Goal: Task Accomplishment & Management: Use online tool/utility

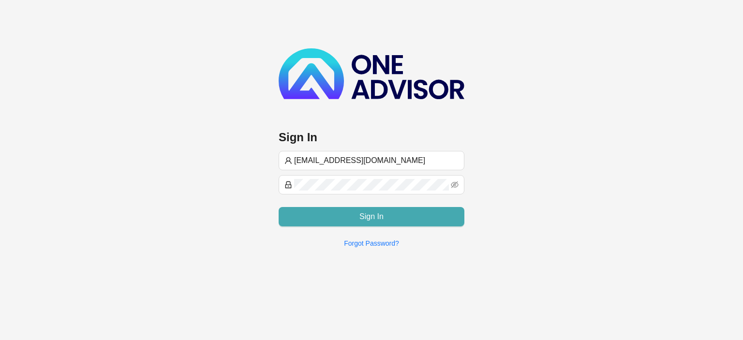
type input "[EMAIL_ADDRESS][DOMAIN_NAME]"
click at [331, 210] on button "Sign In" at bounding box center [372, 216] width 186 height 19
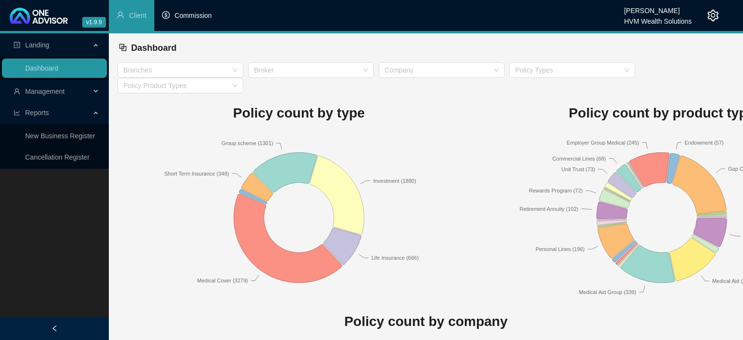
click at [204, 20] on li "Commission" at bounding box center [186, 15] width 65 height 31
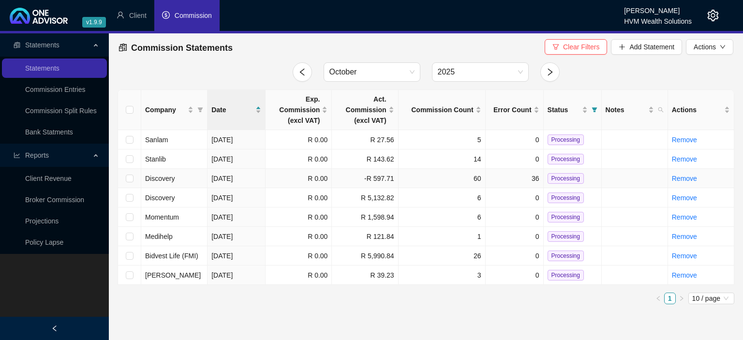
click at [408, 184] on td "60" at bounding box center [442, 178] width 87 height 19
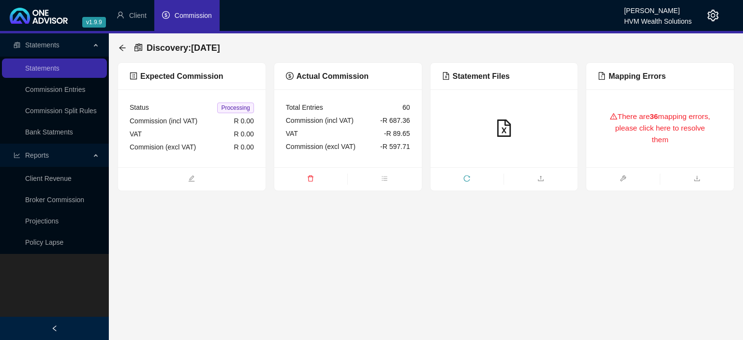
click at [627, 119] on div "There are 36 mapping errors, please click here to resolve them" at bounding box center [660, 128] width 124 height 55
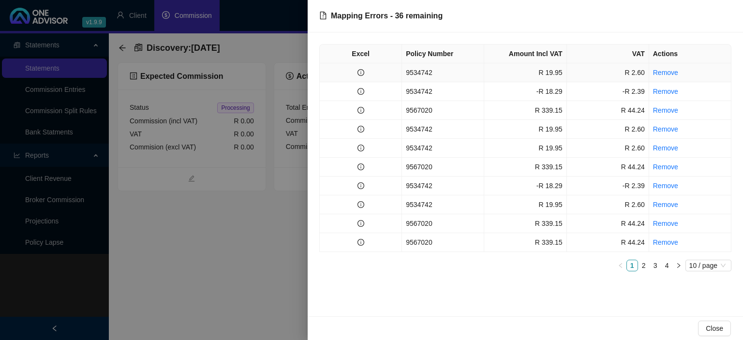
click at [418, 72] on td "9534742" at bounding box center [443, 72] width 82 height 19
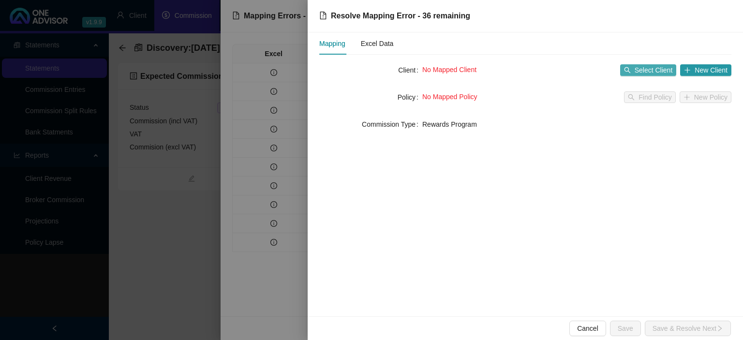
click at [643, 73] on span "Select Client" at bounding box center [654, 70] width 38 height 11
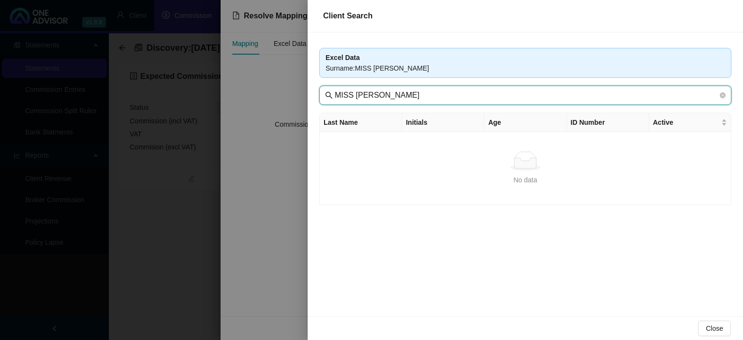
drag, startPoint x: 427, startPoint y: 92, endPoint x: 128, endPoint y: 70, distance: 299.7
click at [335, 89] on input "MISS [PERSON_NAME]" at bounding box center [526, 95] width 383 height 12
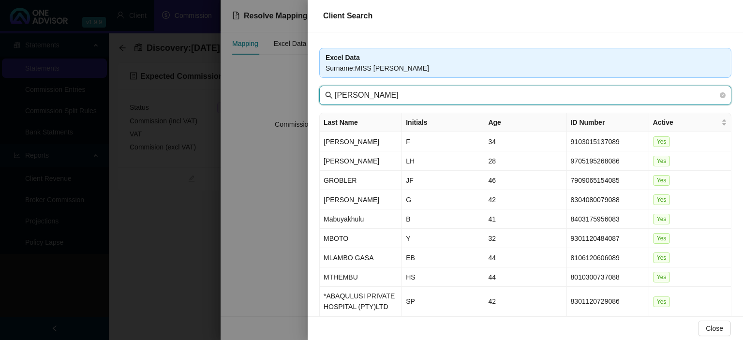
type input "[PERSON_NAME]"
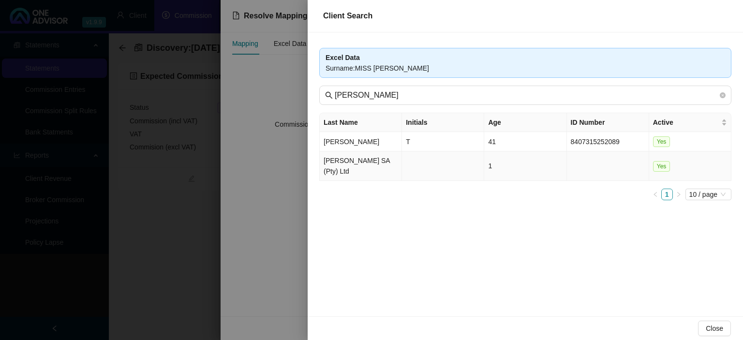
click at [344, 171] on td "[PERSON_NAME] SA (Pty) Ltd" at bounding box center [361, 166] width 82 height 30
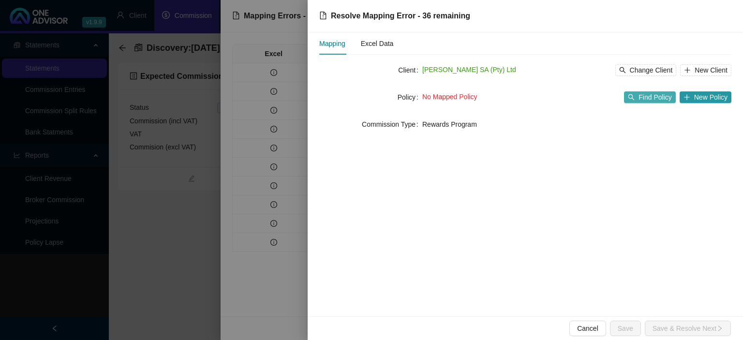
click at [651, 98] on span "Find Policy" at bounding box center [654, 97] width 33 height 11
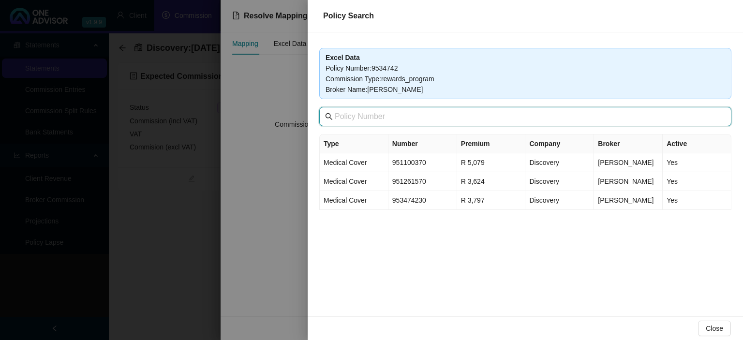
click at [369, 119] on input "text" at bounding box center [526, 117] width 383 height 12
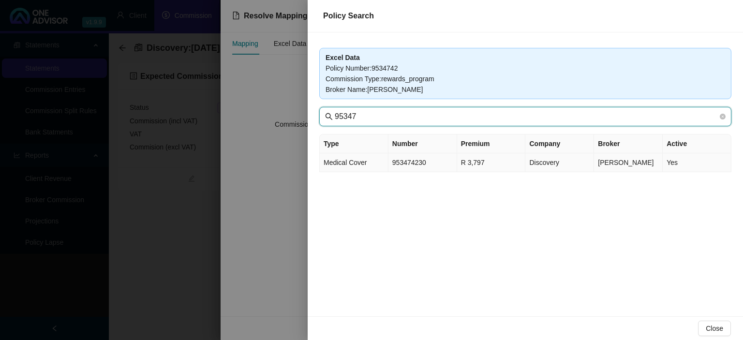
type input "95347"
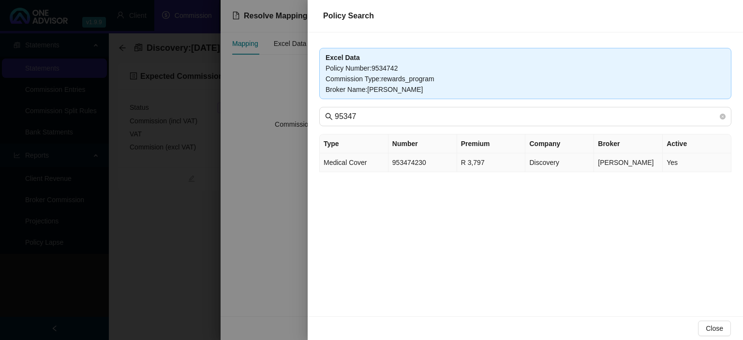
click at [372, 164] on td "Medical Cover" at bounding box center [354, 162] width 69 height 19
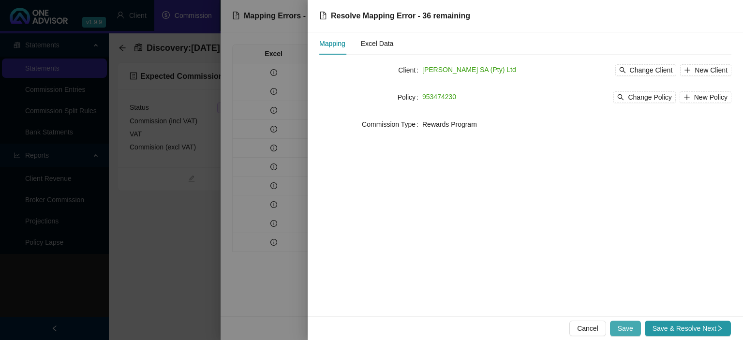
click at [631, 326] on span "Save" at bounding box center [625, 328] width 15 height 11
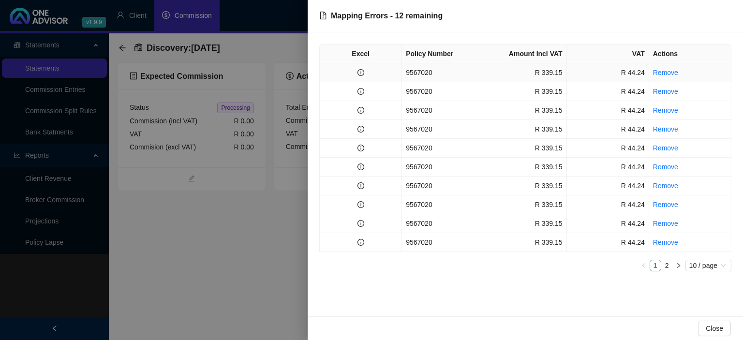
click at [448, 72] on td "9567020" at bounding box center [443, 72] width 82 height 19
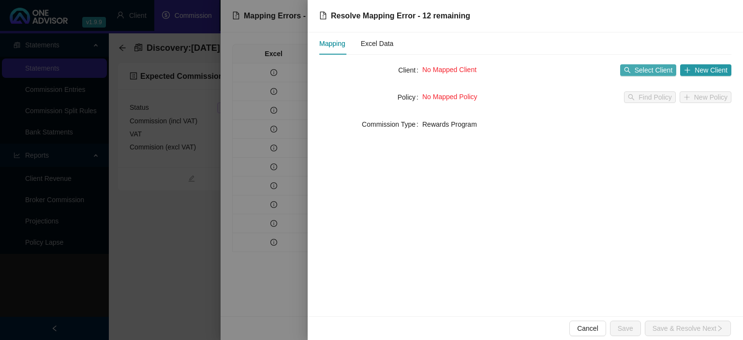
click at [641, 71] on span "Select Client" at bounding box center [654, 70] width 38 height 11
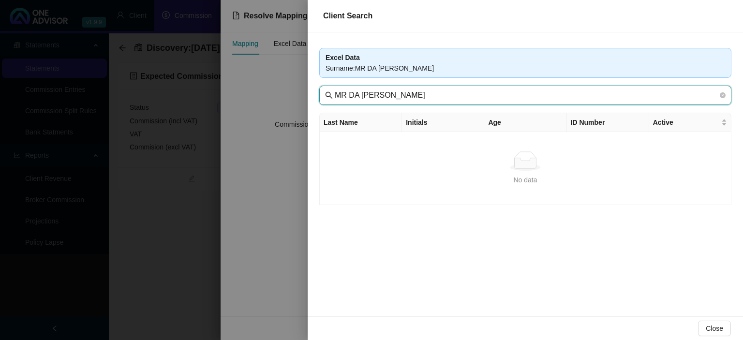
drag, startPoint x: 425, startPoint y: 92, endPoint x: 138, endPoint y: 86, distance: 286.9
click at [335, 89] on input "MR DA [PERSON_NAME]" at bounding box center [526, 95] width 383 height 12
type input "watt"
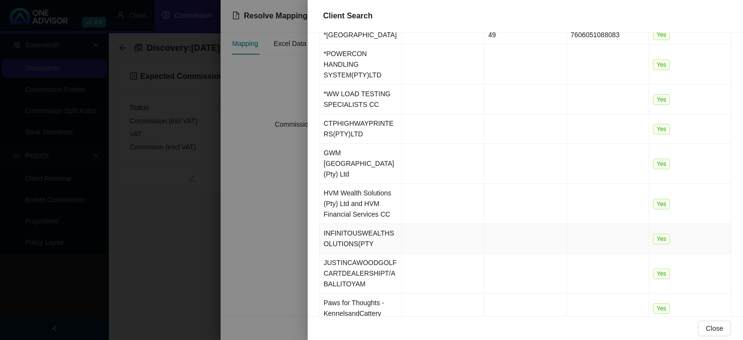
scroll to position [179, 0]
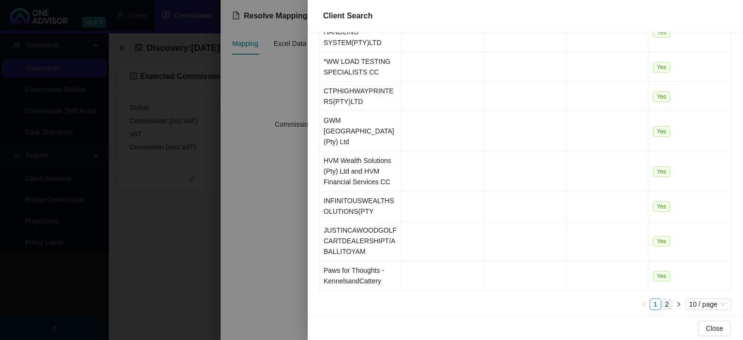
click at [667, 299] on link "2" at bounding box center [667, 304] width 11 height 11
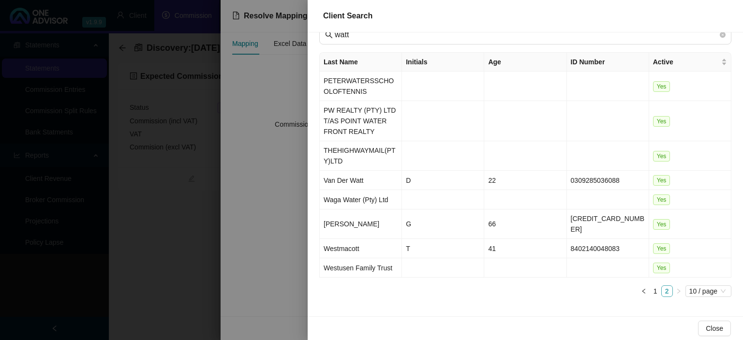
scroll to position [48, 0]
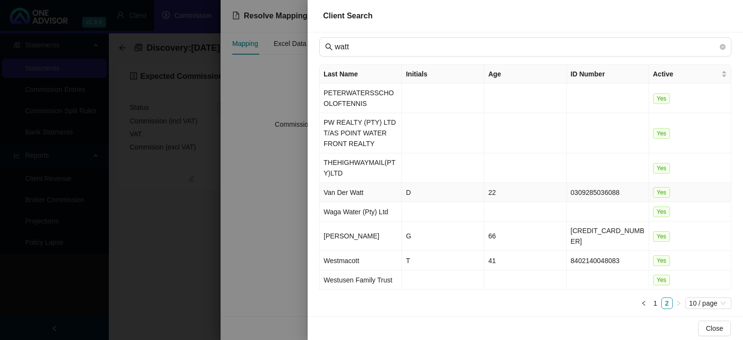
click at [494, 189] on span "22" at bounding box center [492, 193] width 8 height 8
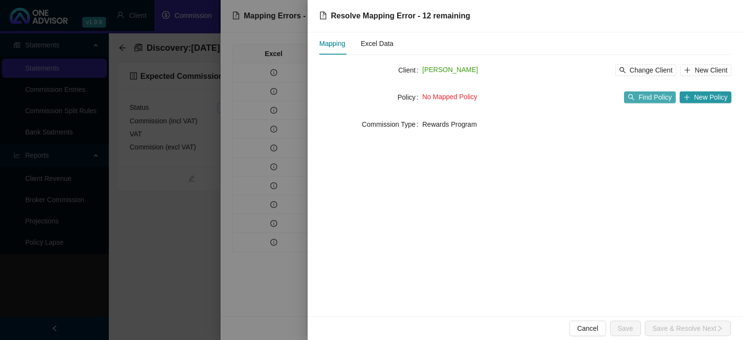
click at [641, 91] on button "Find Policy" at bounding box center [649, 97] width 51 height 12
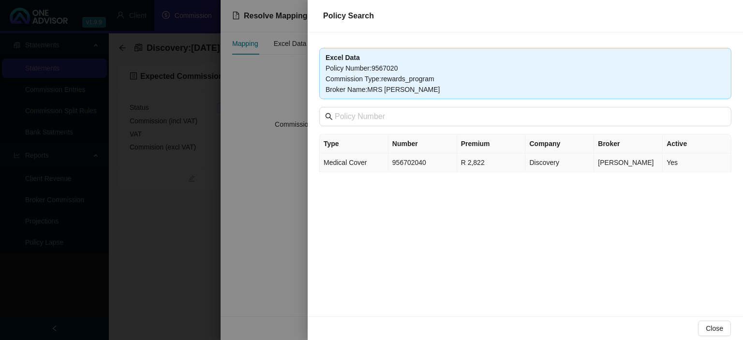
click at [444, 168] on td "956702040" at bounding box center [422, 162] width 69 height 19
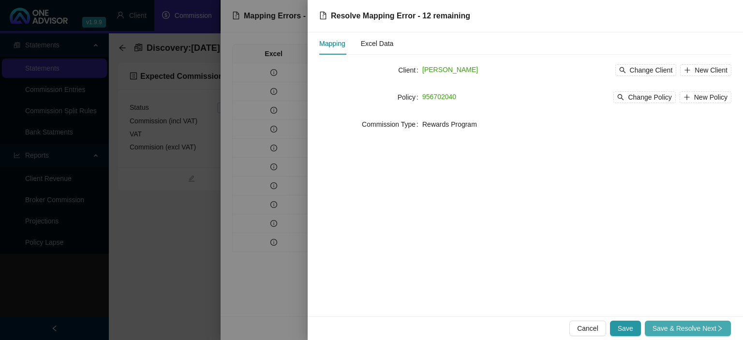
click at [696, 325] on span "Save & Resolve Next" at bounding box center [687, 328] width 71 height 11
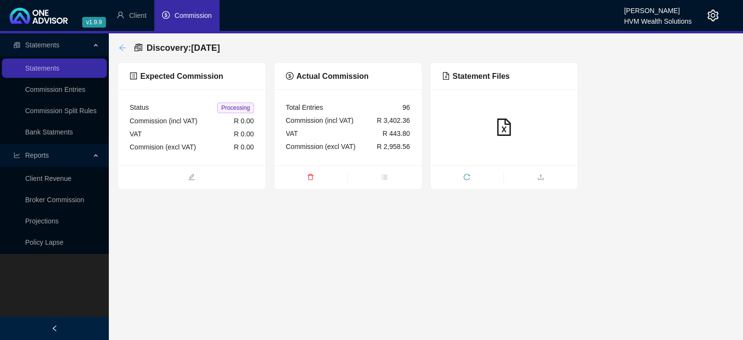
click at [119, 44] on icon "arrow-left" at bounding box center [123, 48] width 8 height 8
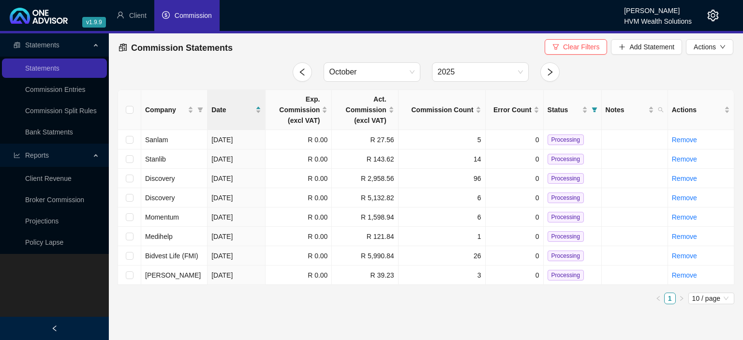
click at [711, 15] on icon "setting" at bounding box center [713, 16] width 12 height 12
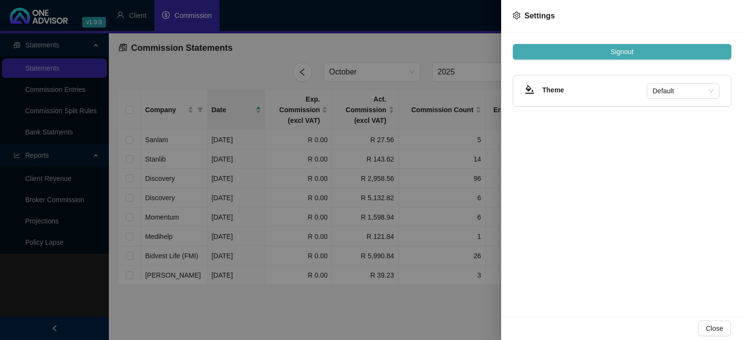
click at [593, 53] on button "Signout" at bounding box center [622, 51] width 219 height 15
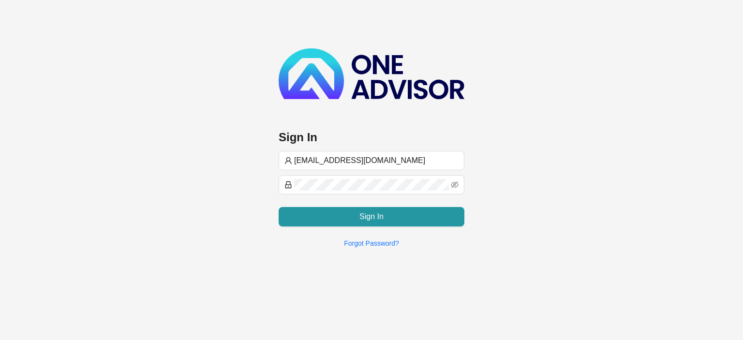
type input "[EMAIL_ADDRESS][DOMAIN_NAME]"
